Goal: Check status: Check status

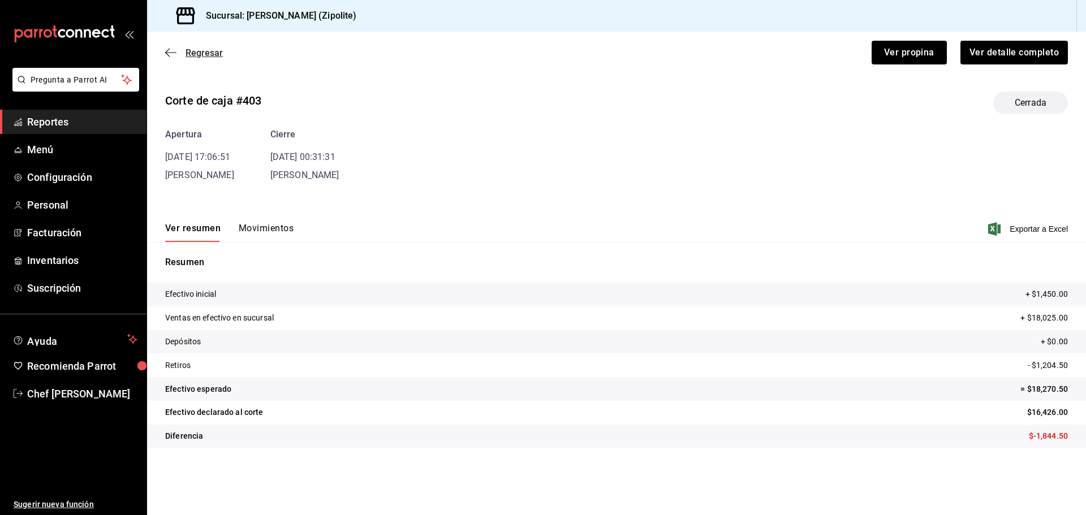
click at [178, 51] on span "Regresar" at bounding box center [194, 52] width 58 height 11
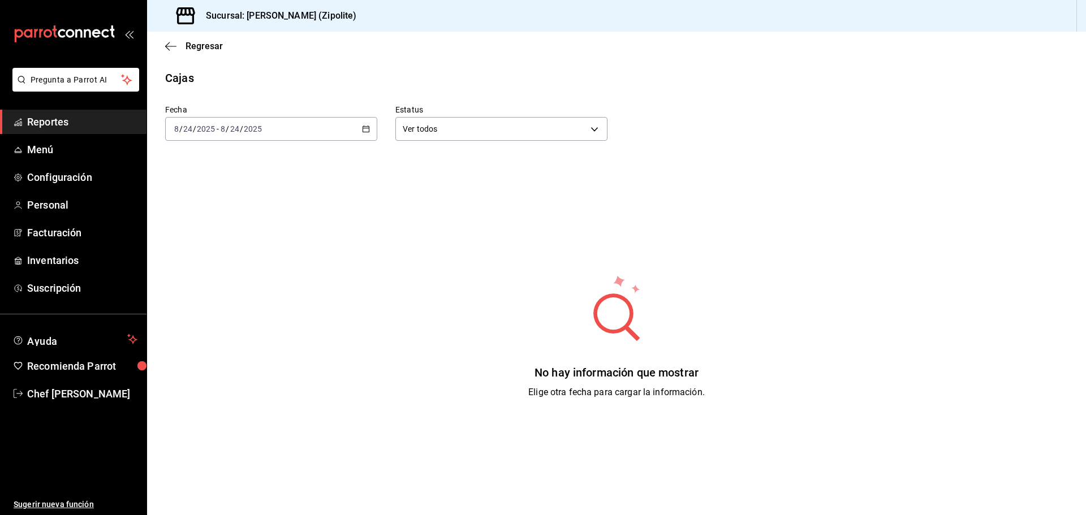
click at [275, 141] on div "Fecha [DATE] [DATE] - [DATE] [DATE] Estatus Ver todos ALL No hay información qu…" at bounding box center [616, 282] width 902 height 391
click at [276, 136] on div "[DATE] [DATE] - [DATE] [DATE]" at bounding box center [271, 129] width 212 height 24
click at [215, 167] on span "Hoy" at bounding box center [219, 163] width 88 height 12
click at [272, 140] on div "[DATE] [DATE] - [DATE] [DATE]" at bounding box center [271, 129] width 212 height 24
click at [210, 186] on span "Ayer" at bounding box center [219, 189] width 88 height 12
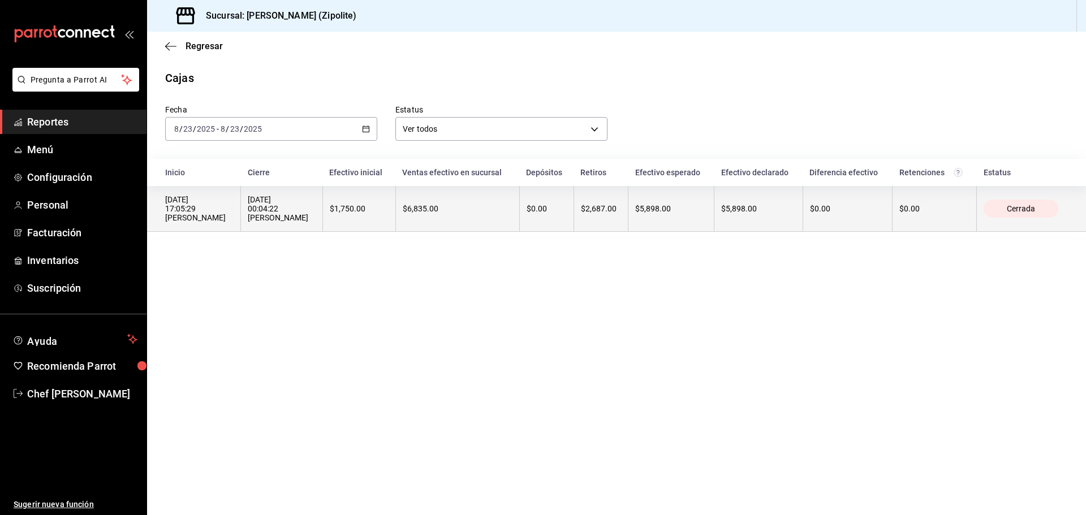
click at [646, 213] on div "$5,898.00" at bounding box center [671, 208] width 72 height 9
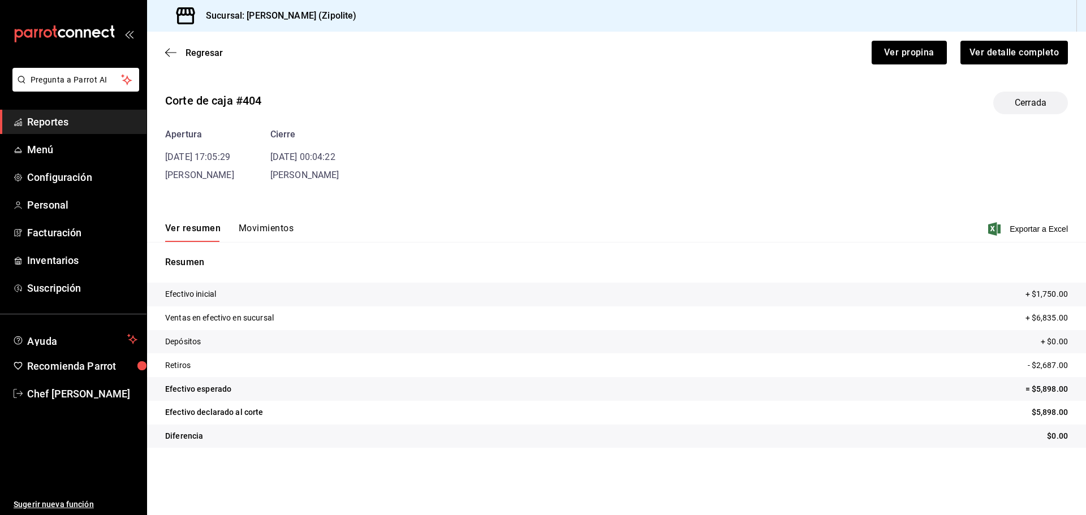
click at [267, 237] on button "Movimientos" at bounding box center [266, 232] width 55 height 19
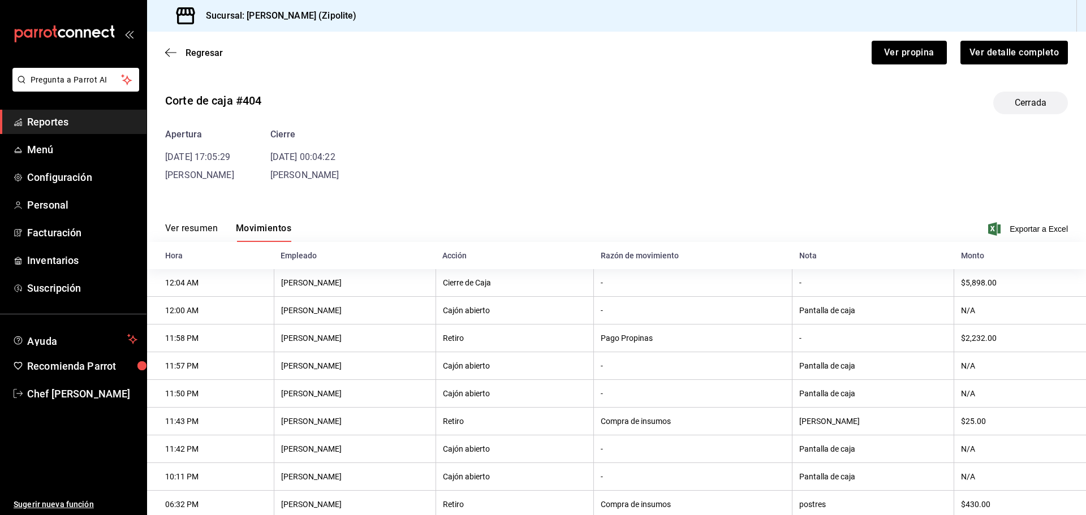
click at [217, 229] on button "Ver resumen" at bounding box center [191, 232] width 53 height 19
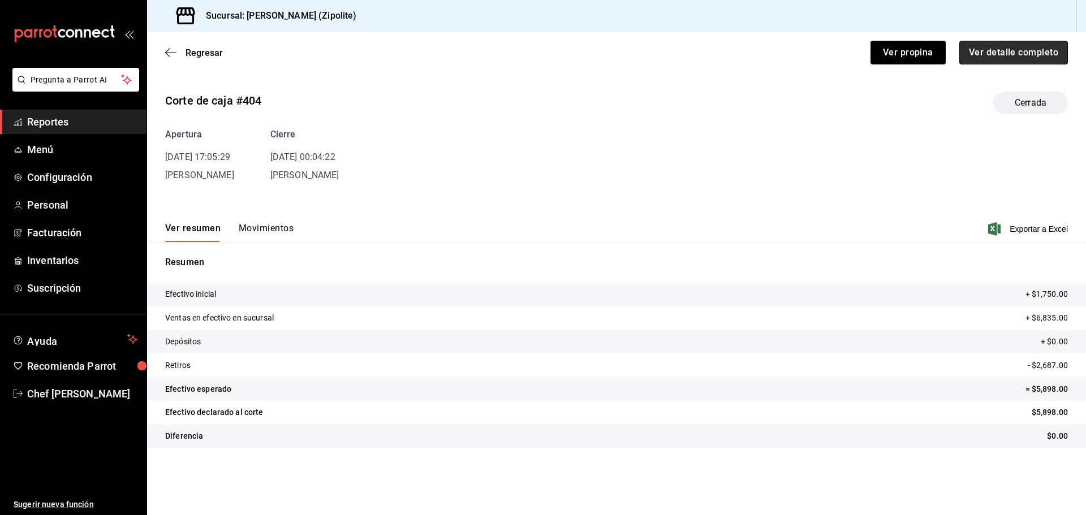
click at [1010, 51] on button "Ver detalle completo" at bounding box center [1013, 53] width 109 height 24
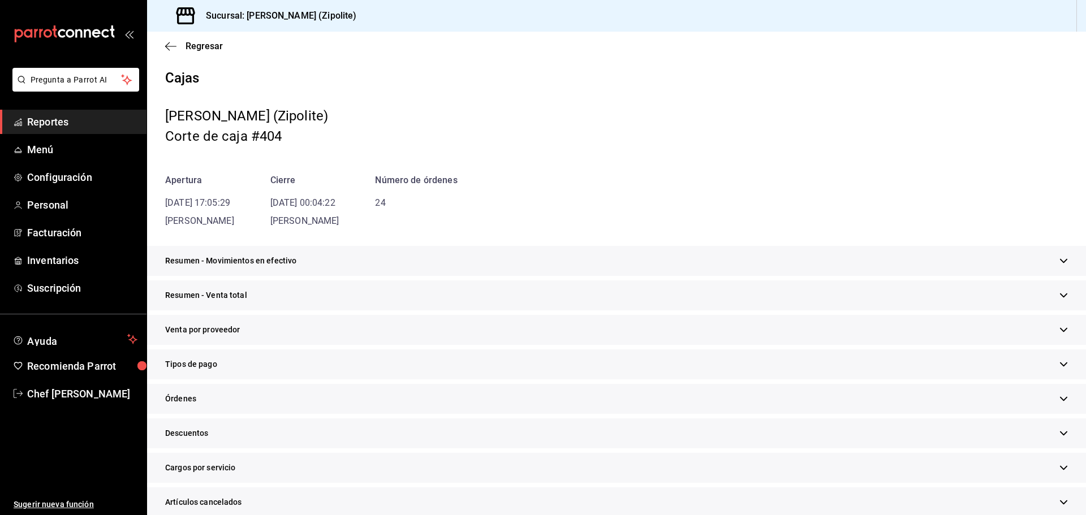
click at [687, 260] on div "Resumen - Movimientos en efectivo" at bounding box center [616, 261] width 939 height 30
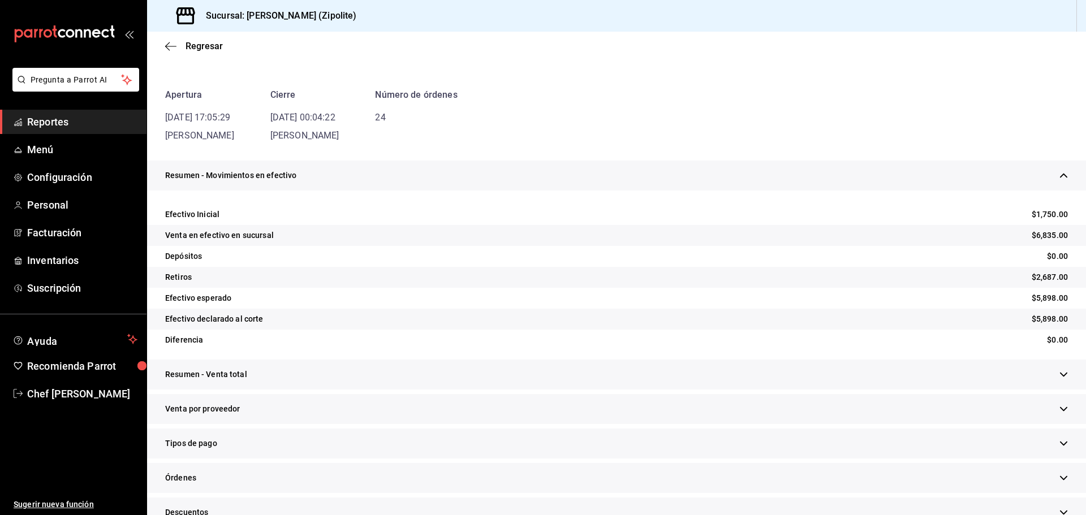
scroll to position [226, 0]
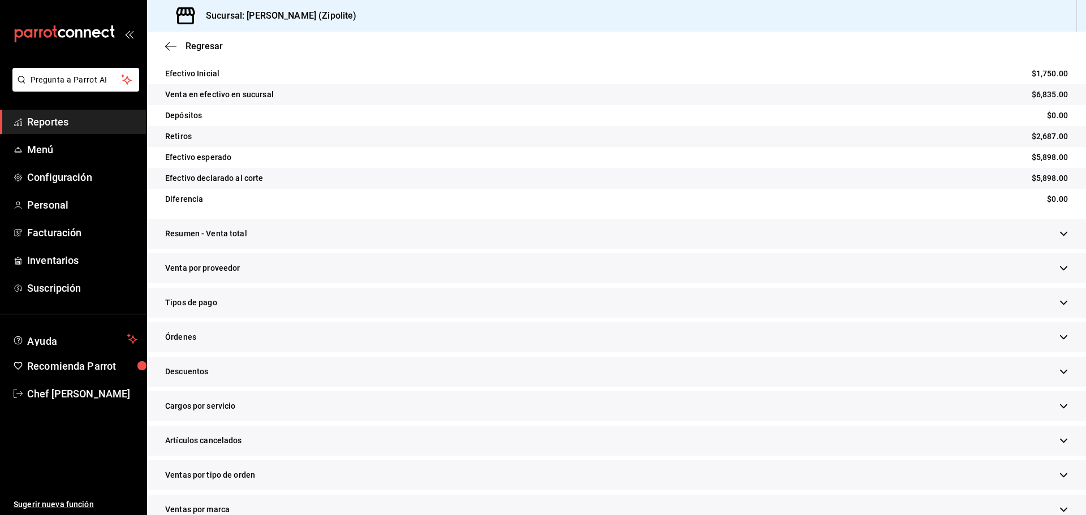
click at [628, 243] on div "Resumen - Venta total" at bounding box center [616, 234] width 939 height 30
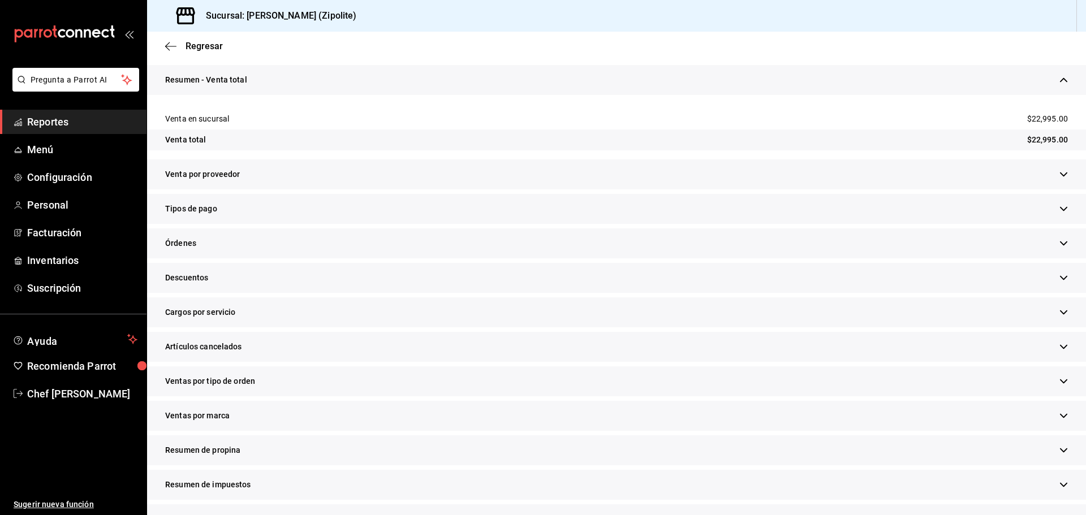
scroll to position [413, 0]
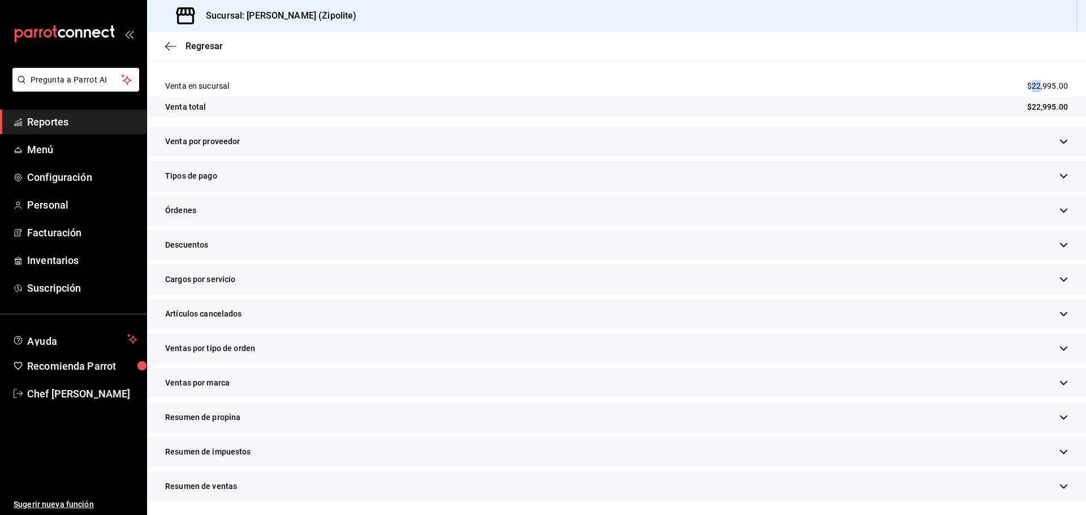
click at [1023, 68] on div "Resumen - Venta total Venta en sucursal $22,995.00 Venta total $22,995.00" at bounding box center [616, 79] width 939 height 94
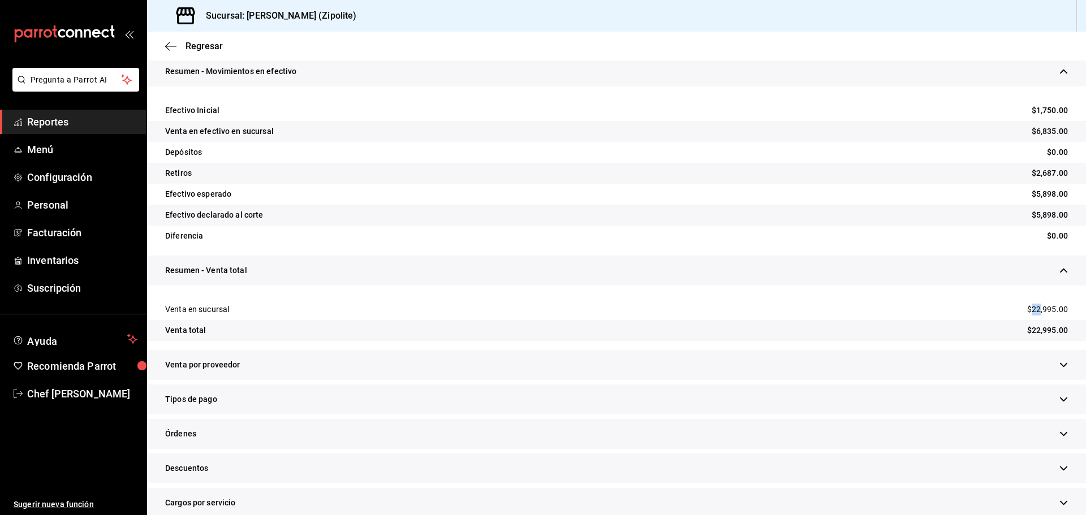
scroll to position [74, 0]
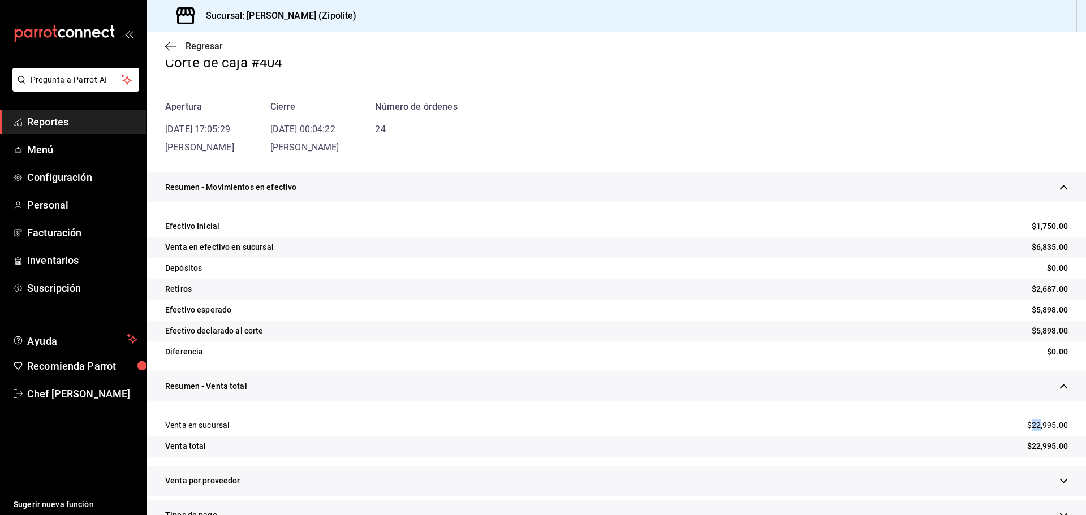
click at [167, 48] on icon "button" at bounding box center [170, 46] width 11 height 10
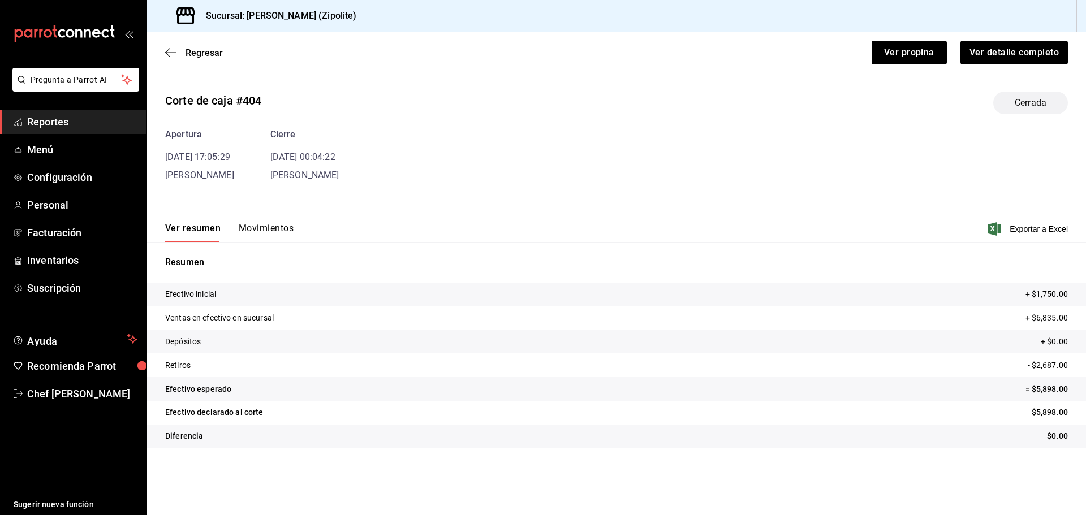
click at [116, 124] on span "Reportes" at bounding box center [82, 121] width 110 height 15
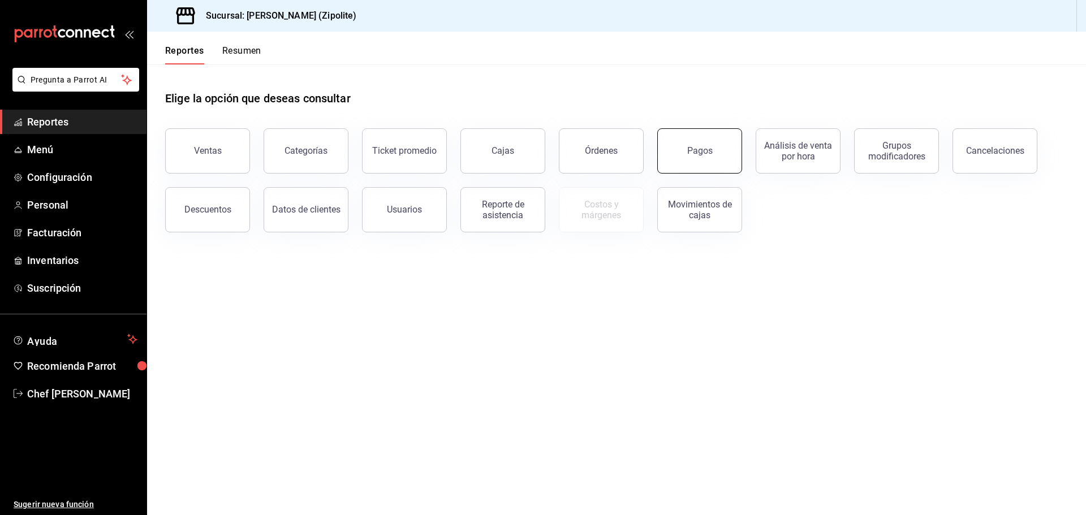
click at [707, 153] on div "Pagos" at bounding box center [699, 150] width 25 height 11
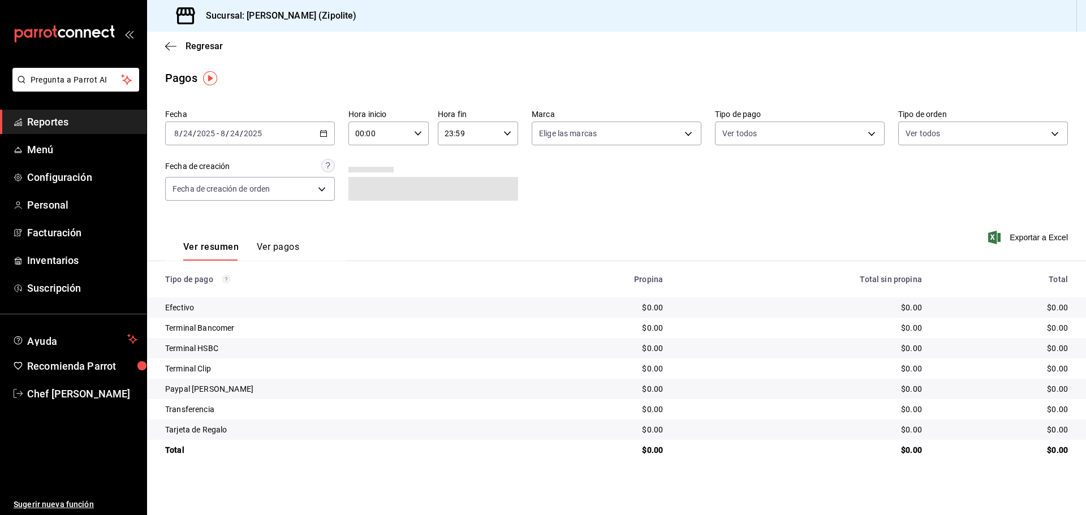
click at [320, 138] on div "[DATE] [DATE] - [DATE] [DATE]" at bounding box center [250, 134] width 170 height 24
click at [230, 295] on span "Rango de fechas" at bounding box center [219, 295] width 88 height 12
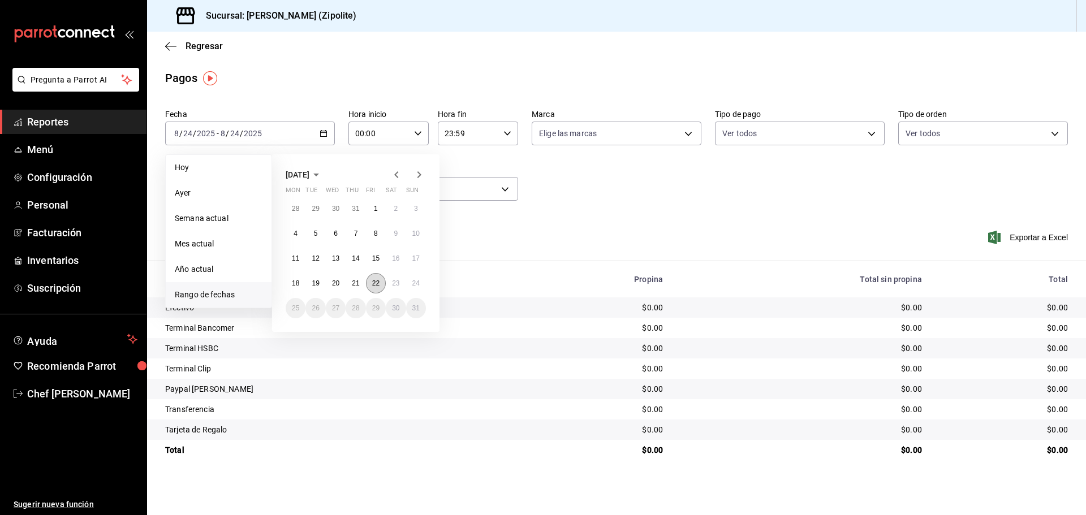
click at [378, 284] on abbr "22" at bounding box center [375, 283] width 7 height 8
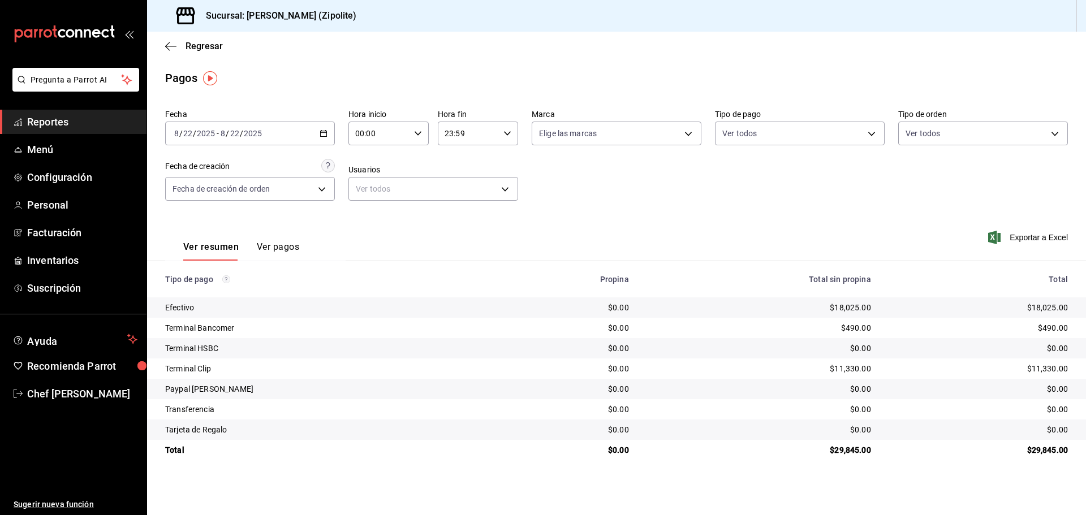
click at [197, 374] on div "Terminal Clip" at bounding box center [326, 368] width 322 height 11
click at [302, 253] on div "Ver resumen Ver pagos" at bounding box center [255, 237] width 180 height 46
click at [290, 249] on button "Ver pagos" at bounding box center [278, 250] width 42 height 19
